Goal: Task Accomplishment & Management: Use online tool/utility

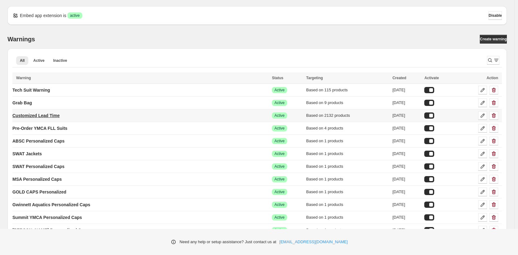
click at [30, 117] on p "Customized Lead Time" at bounding box center [35, 115] width 47 height 6
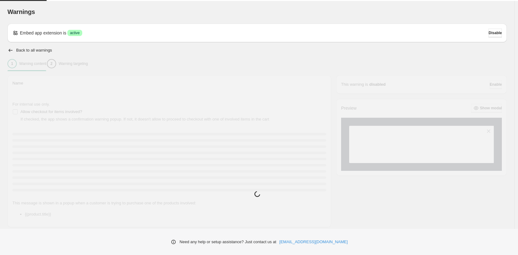
type input "**********"
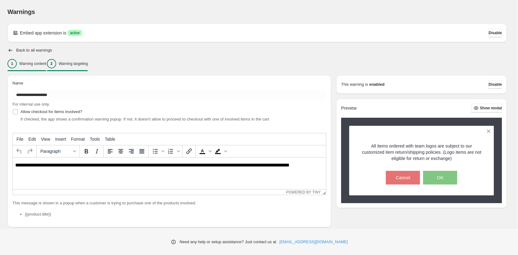
click at [77, 64] on p "Warning targeting" at bounding box center [73, 63] width 29 height 5
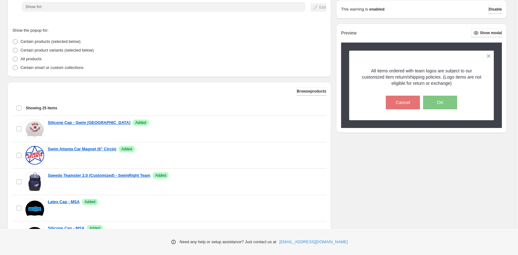
scroll to position [181, 0]
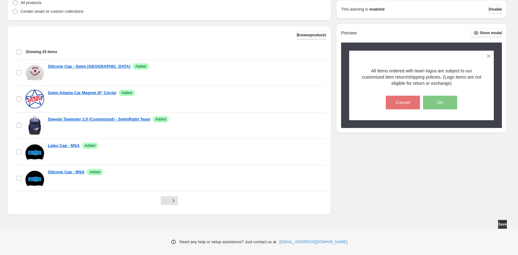
click at [314, 34] on span "Browse products" at bounding box center [311, 35] width 29 height 5
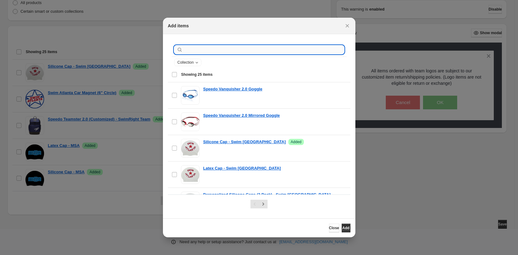
click at [187, 50] on input ":r22:" at bounding box center [264, 49] width 160 height 9
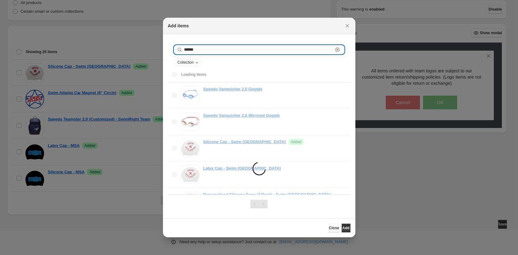
type input "******"
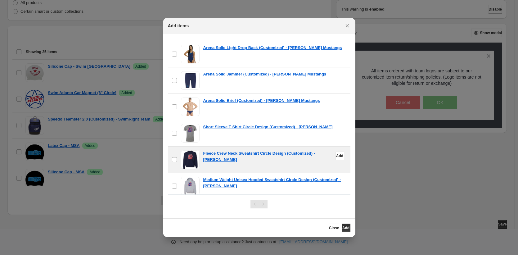
scroll to position [379, 0]
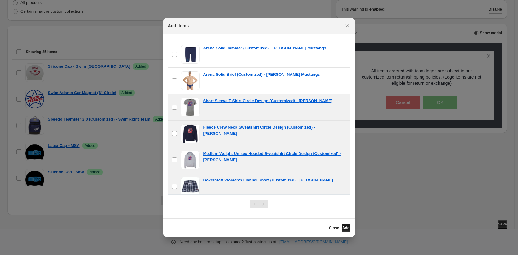
click at [343, 229] on span "Add" at bounding box center [345, 227] width 7 height 5
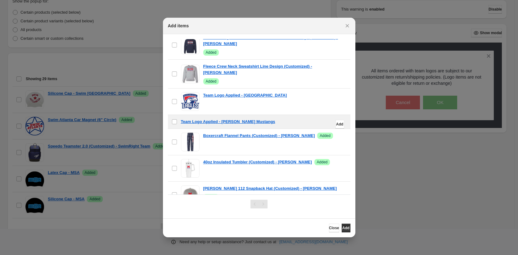
scroll to position [381, 0]
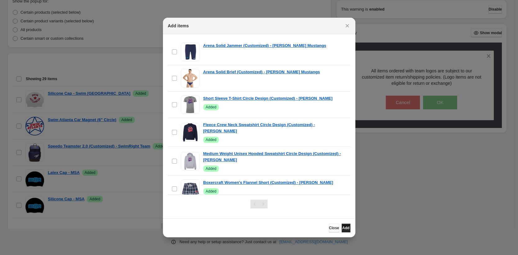
click at [342, 226] on span "Add" at bounding box center [345, 227] width 7 height 5
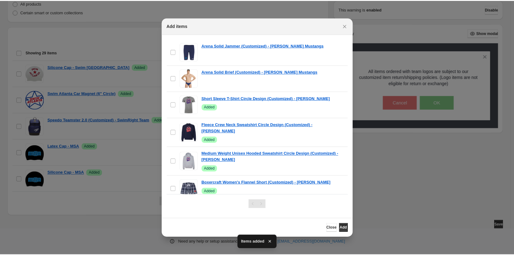
scroll to position [181, 0]
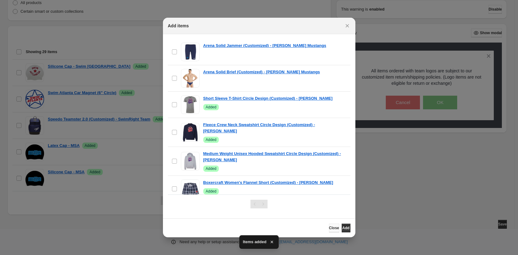
click at [329, 225] on button "Close" at bounding box center [334, 227] width 10 height 9
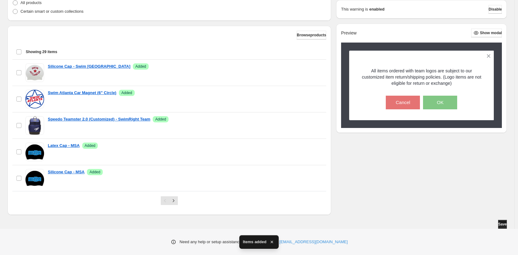
click at [502, 222] on span "Save" at bounding box center [502, 224] width 9 height 5
